Goal: Transaction & Acquisition: Purchase product/service

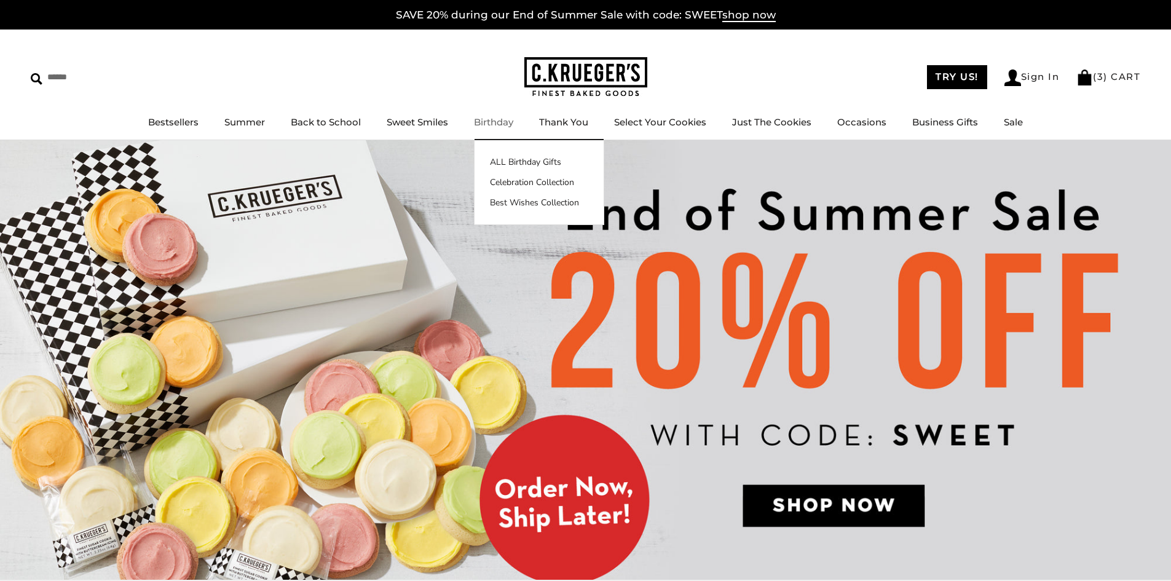
click at [487, 122] on link "Birthday" at bounding box center [493, 122] width 39 height 12
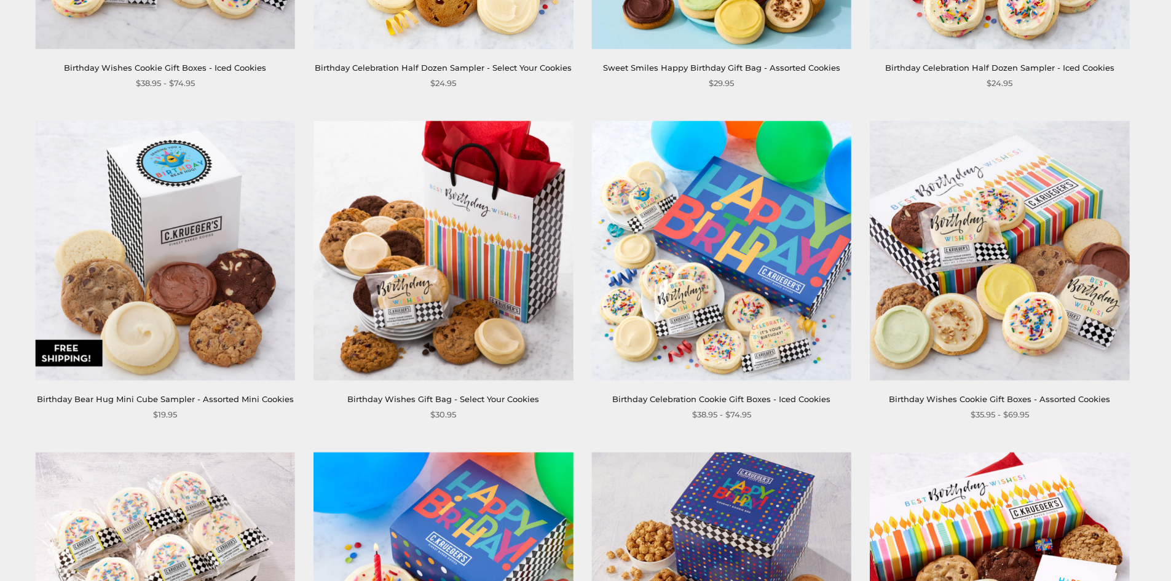
scroll to position [1598, 0]
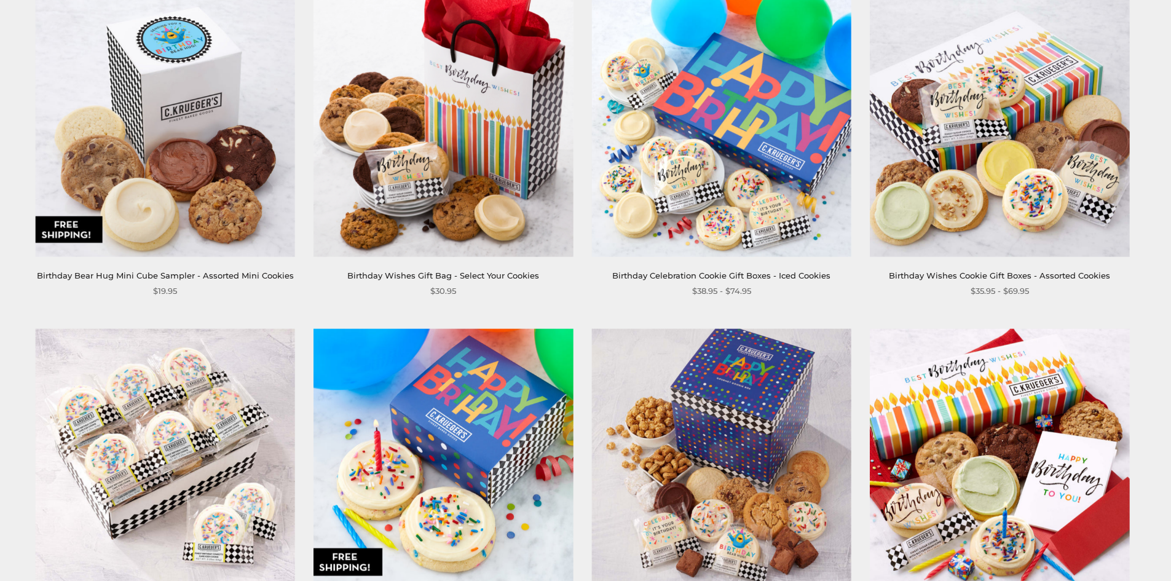
drag, startPoint x: 709, startPoint y: 130, endPoint x: 683, endPoint y: 126, distance: 26.1
click at [683, 126] on img at bounding box center [721, 126] width 259 height 259
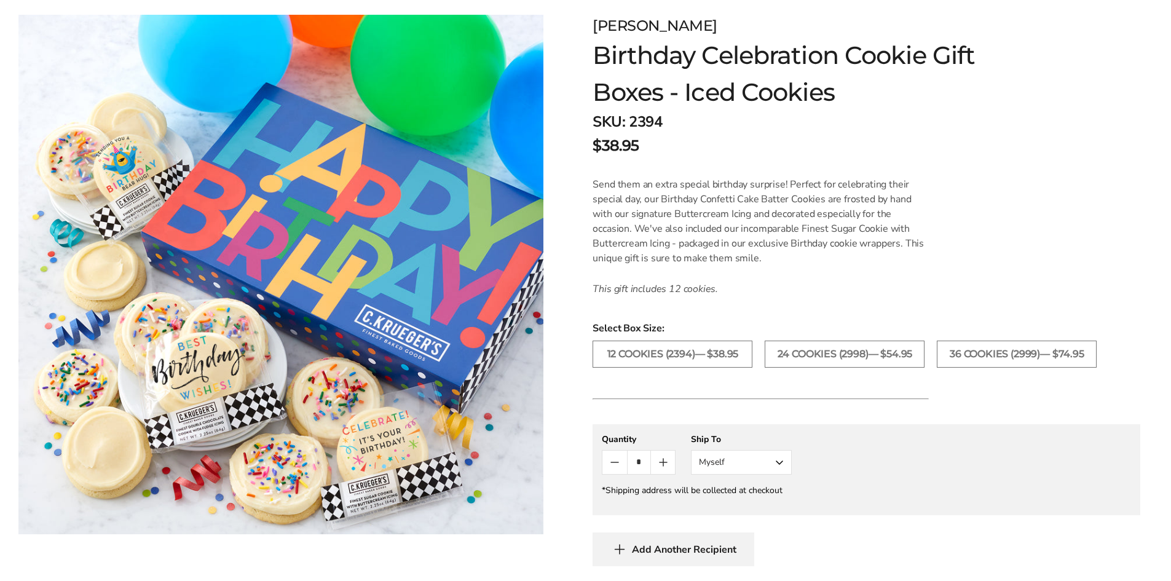
scroll to position [184, 0]
